Goal: Navigation & Orientation: Find specific page/section

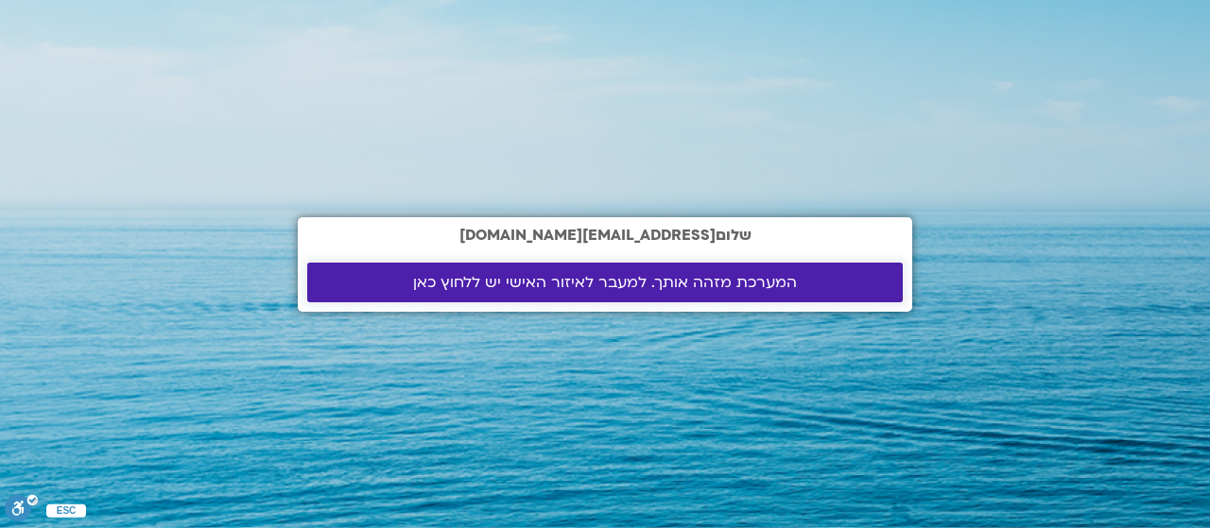
click at [845, 297] on link "המערכת מזהה אותך. למעבר לאיזור האישי יש ללחוץ כאן" at bounding box center [604, 283] width 595 height 40
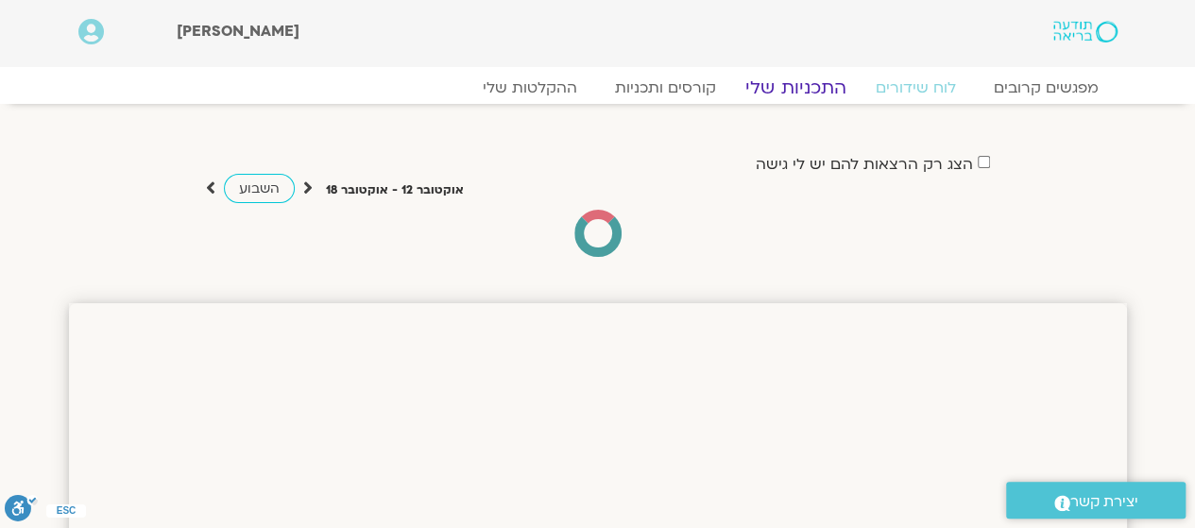
click at [797, 86] on link "התכניות שלי" at bounding box center [796, 88] width 146 height 23
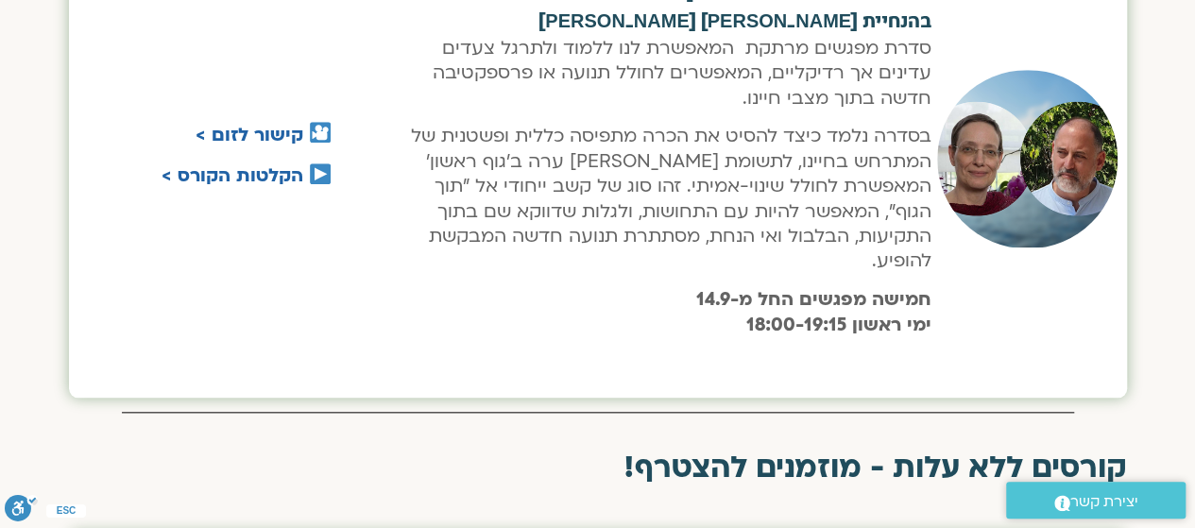
drag, startPoint x: 1205, startPoint y: 24, endPoint x: 571, endPoint y: 182, distance: 653.6
click at [1192, 179] on html "דלג לתוכן שלום צפריר Main Menu אזור אישי הזמנות התנתקות פרטי המורה הוספת אירוע …" at bounding box center [597, 468] width 1195 height 2596
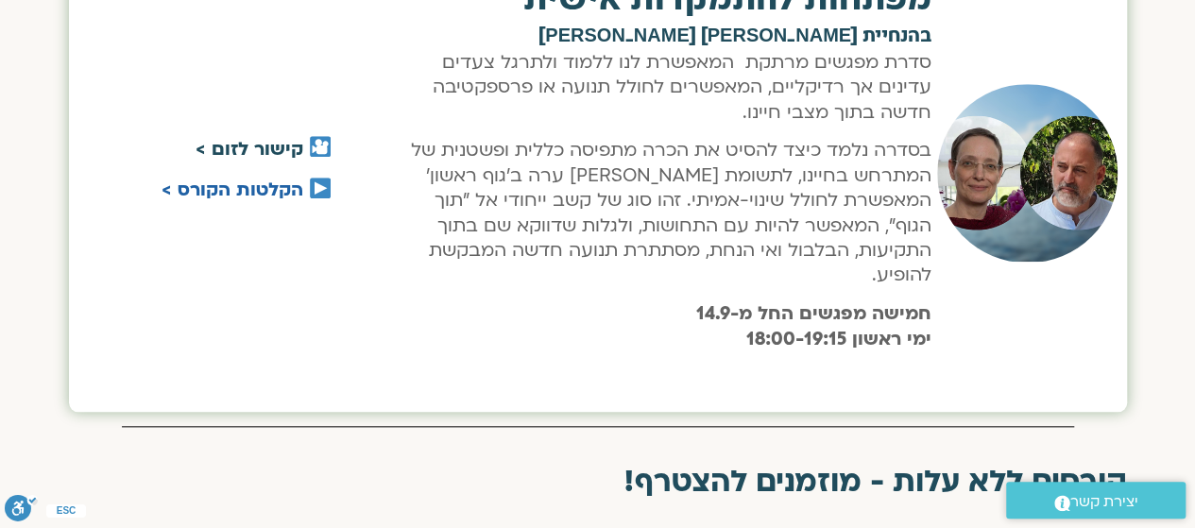
click at [253, 137] on link "קישור לזום >" at bounding box center [250, 149] width 108 height 25
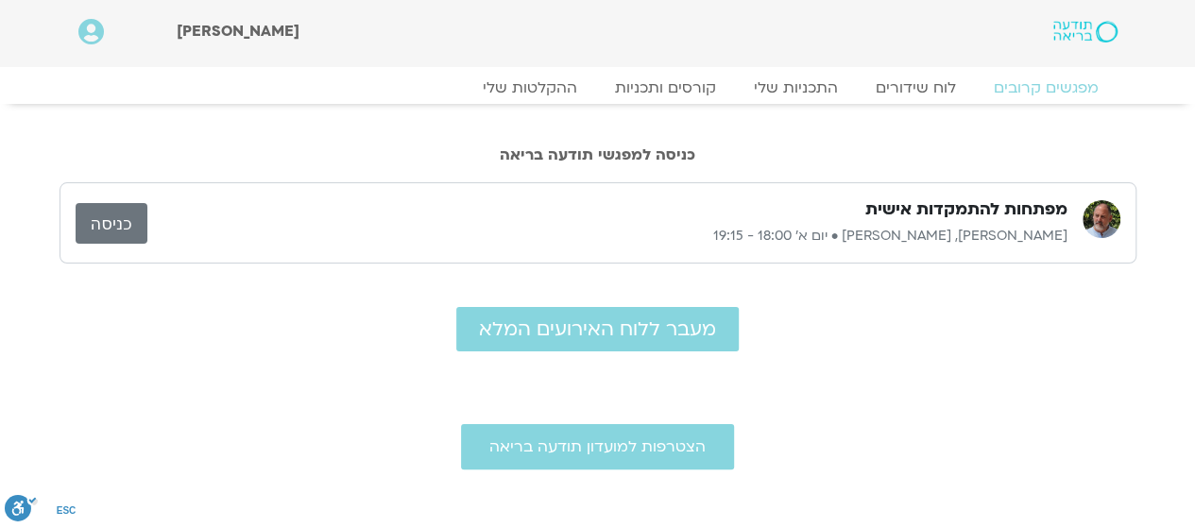
click at [130, 237] on link "כניסה" at bounding box center [112, 223] width 72 height 41
